Goal: Task Accomplishment & Management: Manage account settings

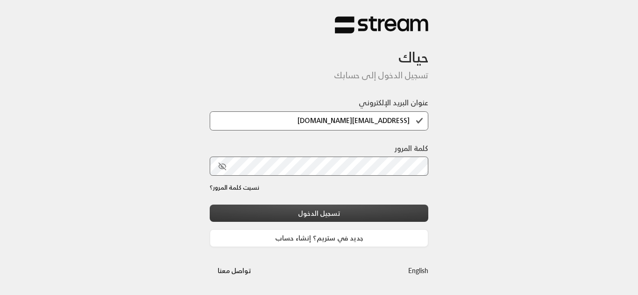
click at [315, 217] on button "تسجيل الدخول" at bounding box center [319, 213] width 218 height 17
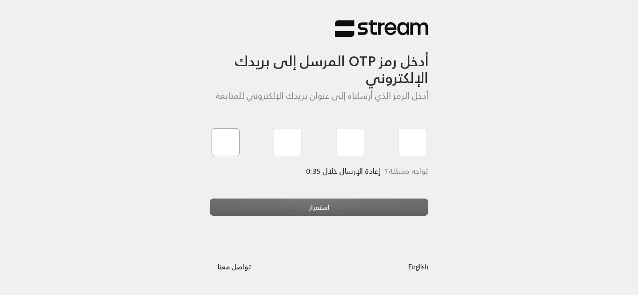
type input "8"
type input "4"
type input "1"
type input "3"
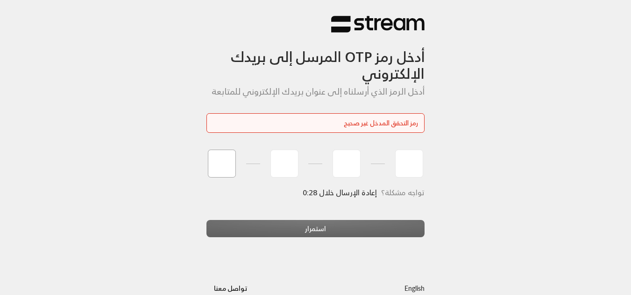
click at [215, 169] on input "tel" at bounding box center [222, 164] width 28 height 28
type input "8"
type input "4"
type input "1"
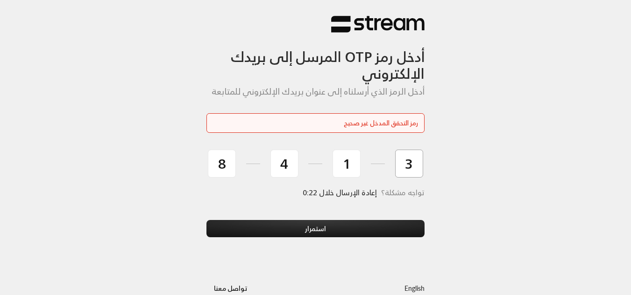
type input "3"
click at [206, 220] on button "استمرار" at bounding box center [315, 228] width 218 height 17
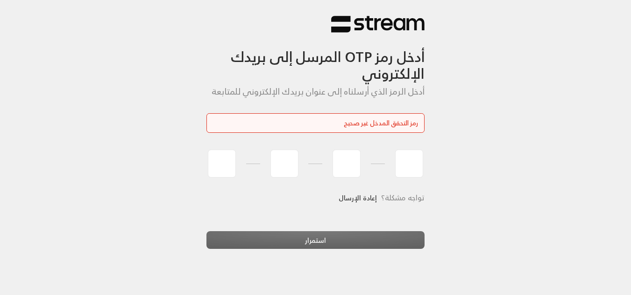
click at [358, 199] on link "إعادة الإرسال" at bounding box center [357, 198] width 38 height 19
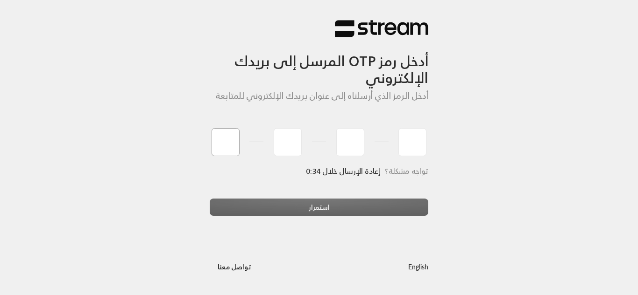
type input "7"
type input "8"
type input "3"
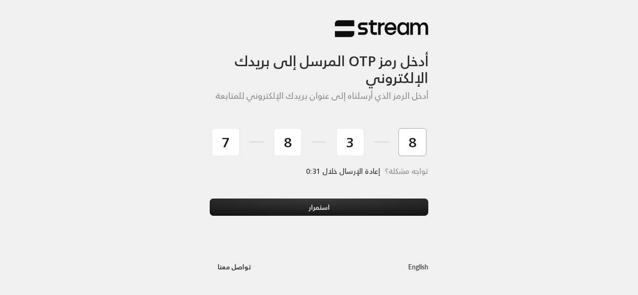
type input "8"
click at [210, 199] on button "استمرار" at bounding box center [319, 207] width 218 height 17
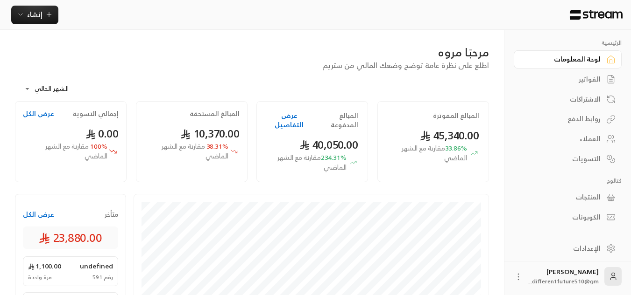
click at [599, 75] on div "الفواتير" at bounding box center [562, 79] width 75 height 9
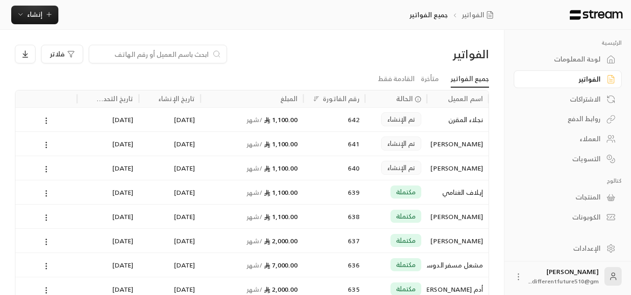
click at [193, 49] on input at bounding box center [152, 54] width 114 height 10
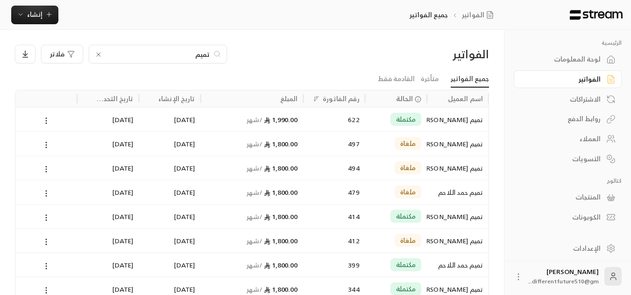
type input "تميم"
click at [584, 96] on div "الاشتراكات" at bounding box center [562, 99] width 75 height 9
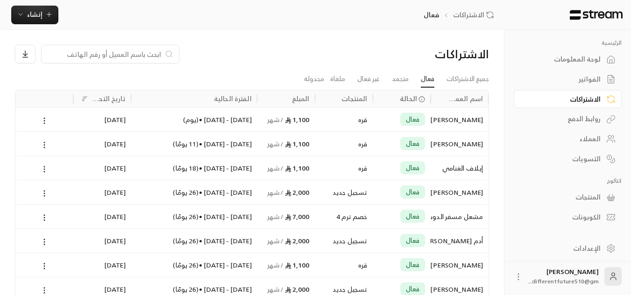
click at [578, 63] on div "لوحة المعلومات" at bounding box center [562, 59] width 75 height 9
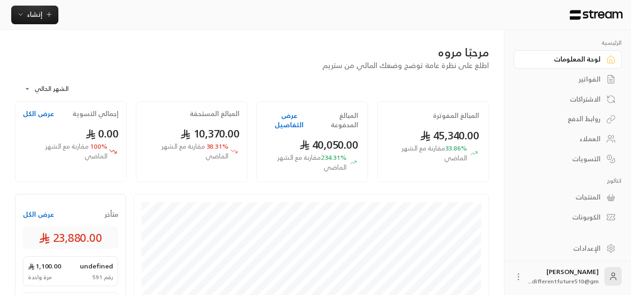
click at [585, 83] on div "الفواتير" at bounding box center [562, 79] width 75 height 9
